Goal: Task Accomplishment & Management: Use online tool/utility

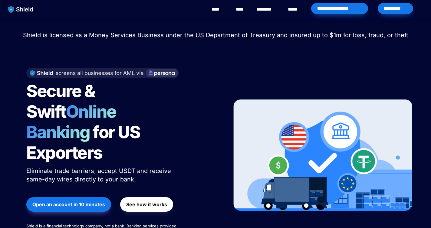
click at [219, 9] on link "****" at bounding box center [219, 9] width 14 height 7
click at [404, 9] on div "*********" at bounding box center [395, 8] width 35 height 11
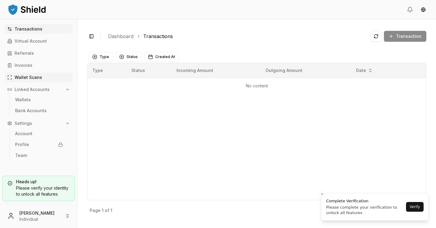
click at [32, 81] on link "Wallet Scans" at bounding box center [39, 78] width 68 height 10
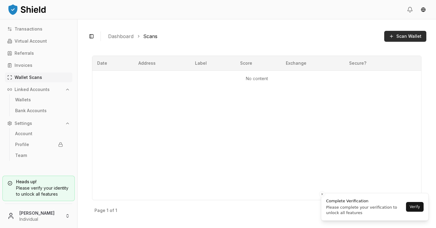
click at [400, 35] on span "Scan Wallet" at bounding box center [409, 36] width 25 height 6
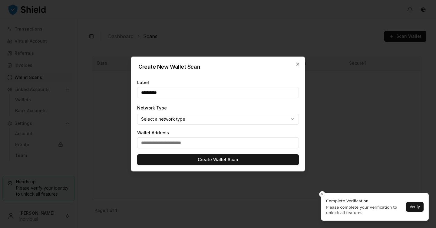
type input "**********"
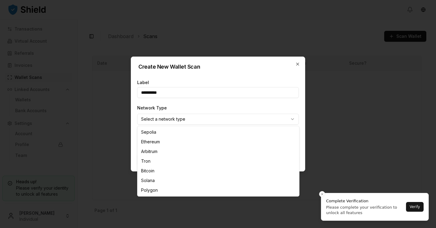
click at [231, 118] on body "**********" at bounding box center [218, 114] width 436 height 228
select select "****"
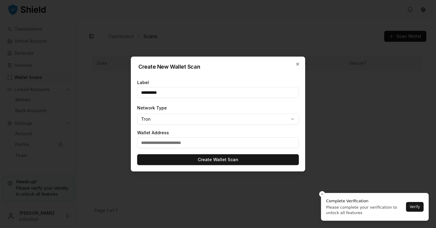
click at [164, 144] on input "text" at bounding box center [218, 143] width 162 height 11
paste input "**********"
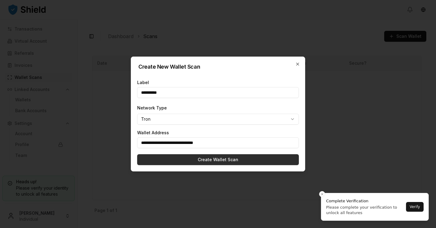
type input "**********"
click at [201, 163] on button "Create Wallet Scan" at bounding box center [218, 160] width 162 height 11
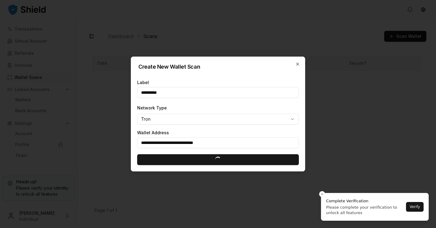
click at [322, 194] on div at bounding box center [218, 114] width 436 height 228
click at [321, 194] on div at bounding box center [218, 114] width 436 height 228
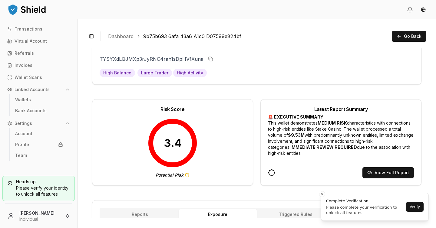
scroll to position [17, 0]
click at [380, 175] on button "View Full Report" at bounding box center [389, 172] width 52 height 11
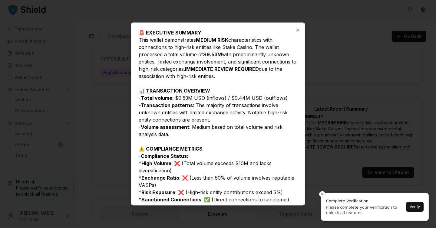
scroll to position [14, 0]
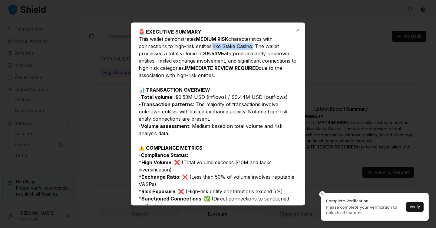
drag, startPoint x: 253, startPoint y: 49, endPoint x: 210, endPoint y: 45, distance: 43.5
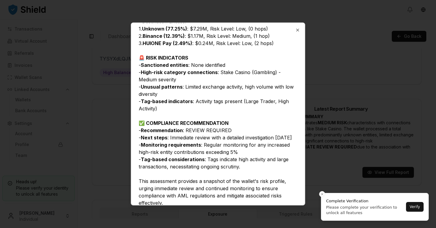
scroll to position [310, 0]
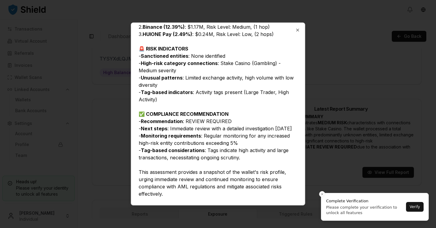
drag, startPoint x: 172, startPoint y: 127, endPoint x: 164, endPoint y: 123, distance: 9.6
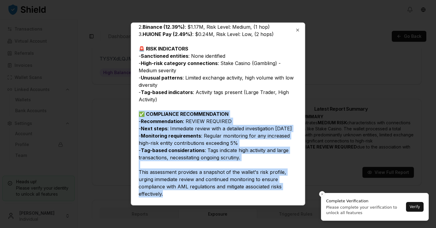
drag, startPoint x: 163, startPoint y: 195, endPoint x: 139, endPoint y: 105, distance: 93.5
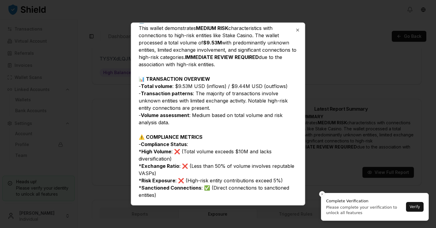
scroll to position [0, 0]
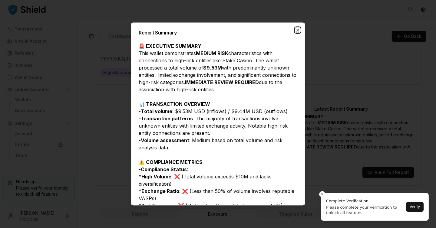
click at [298, 31] on icon "button" at bounding box center [297, 30] width 5 height 5
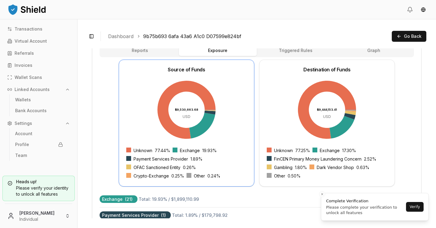
scroll to position [181, 0]
click at [195, 85] on icon at bounding box center [187, 110] width 58 height 58
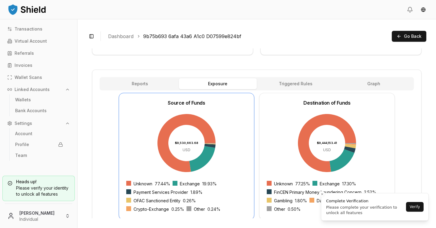
scroll to position [98, 0]
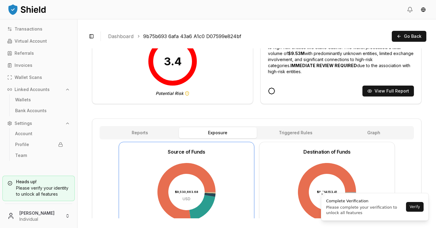
click at [153, 81] on div "Address TYSYXdLQJMXp3rJyRNC4rah1sDpHVfXuna TYSYXdLQ...VfXuna High Balance Large…" at bounding box center [257, 213] width 330 height 521
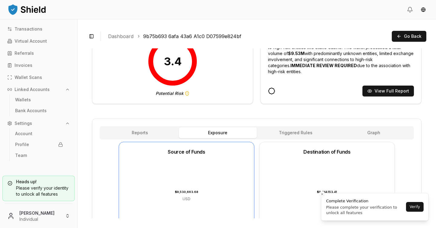
click at [209, 134] on button "Exposure" at bounding box center [218, 133] width 78 height 11
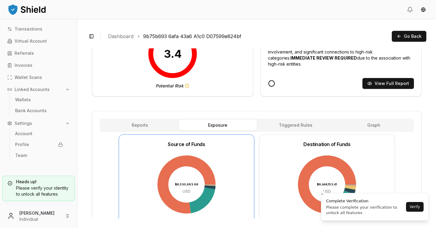
scroll to position [114, 0]
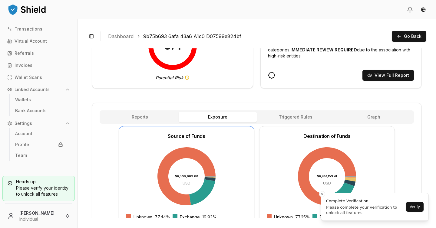
click at [283, 122] on button "Rules Triggered Rules" at bounding box center [296, 117] width 78 height 11
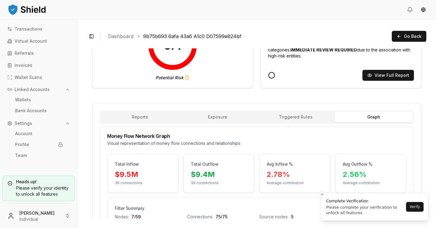
click at [380, 120] on button "Graph" at bounding box center [374, 117] width 78 height 11
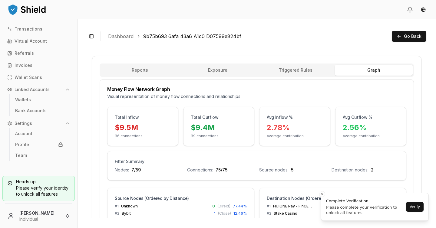
scroll to position [163, 0]
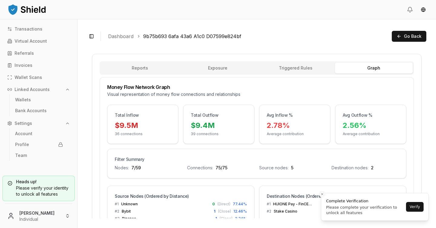
click at [134, 137] on div "$9.5M 36 connections" at bounding box center [143, 132] width 71 height 23
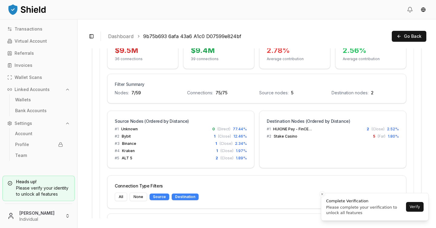
scroll to position [240, 0]
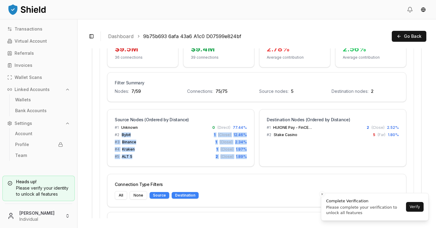
drag, startPoint x: 247, startPoint y: 159, endPoint x: 120, endPoint y: 133, distance: 129.2
click at [120, 133] on div "# 1 Unknown 0 ( Direct ) 77.44 % # 2 Bybit 1 ( Close ) 12.46 % # 3 Binance 1 ( …" at bounding box center [181, 145] width 147 height 41
click at [166, 133] on div "# 2 Bybit 1 ( Close ) 12.46 %" at bounding box center [181, 135] width 132 height 5
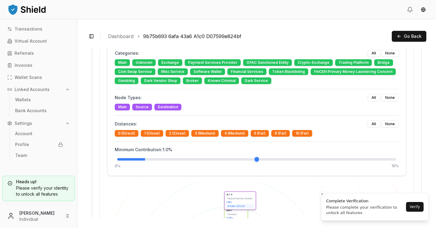
scroll to position [424, 0]
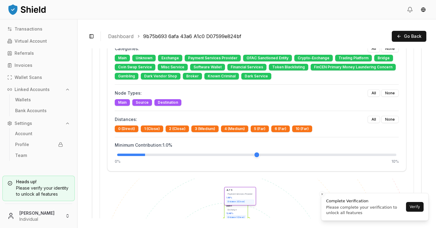
drag, startPoint x: 150, startPoint y: 158, endPoint x: 145, endPoint y: 158, distance: 5.2
type input "***"
click at [145, 156] on input "range" at bounding box center [256, 155] width 279 height 2
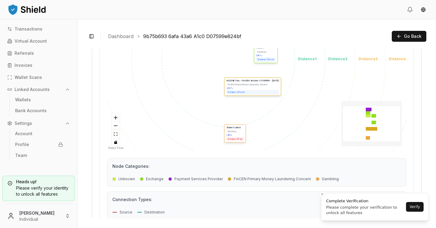
scroll to position [651, 0]
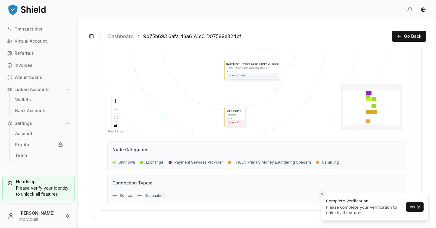
click at [324, 194] on icon "Close toast" at bounding box center [323, 195] width 4 height 4
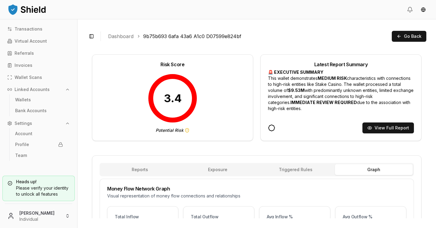
scroll to position [0, 0]
